Goal: Information Seeking & Learning: Learn about a topic

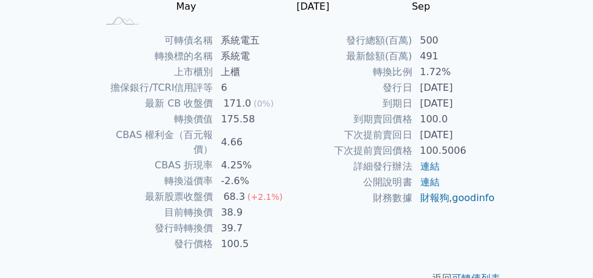
scroll to position [282, 0]
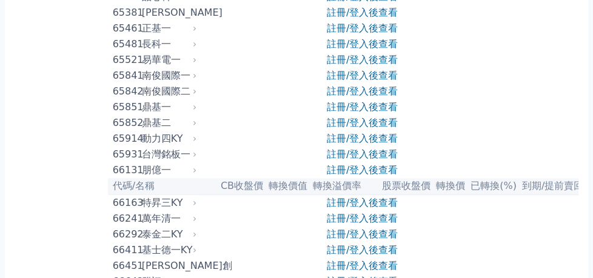
scroll to position [5303, 0]
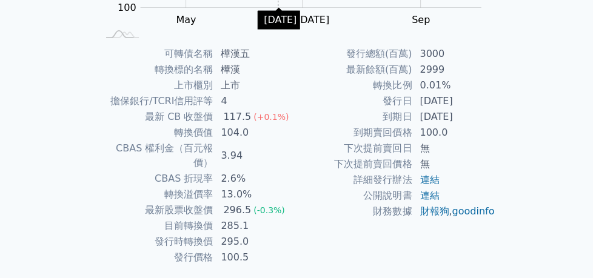
scroll to position [282, 0]
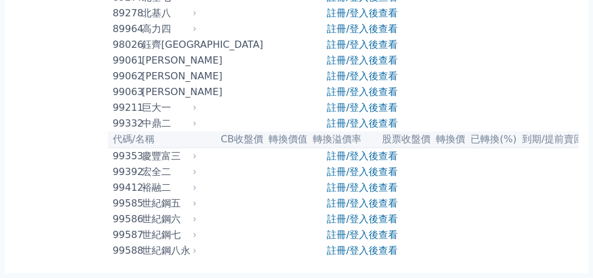
scroll to position [7300, 0]
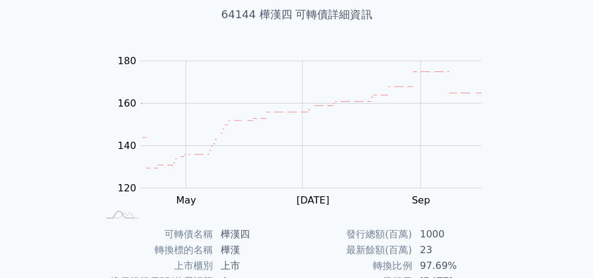
scroll to position [152, 0]
